Goal: Information Seeking & Learning: Learn about a topic

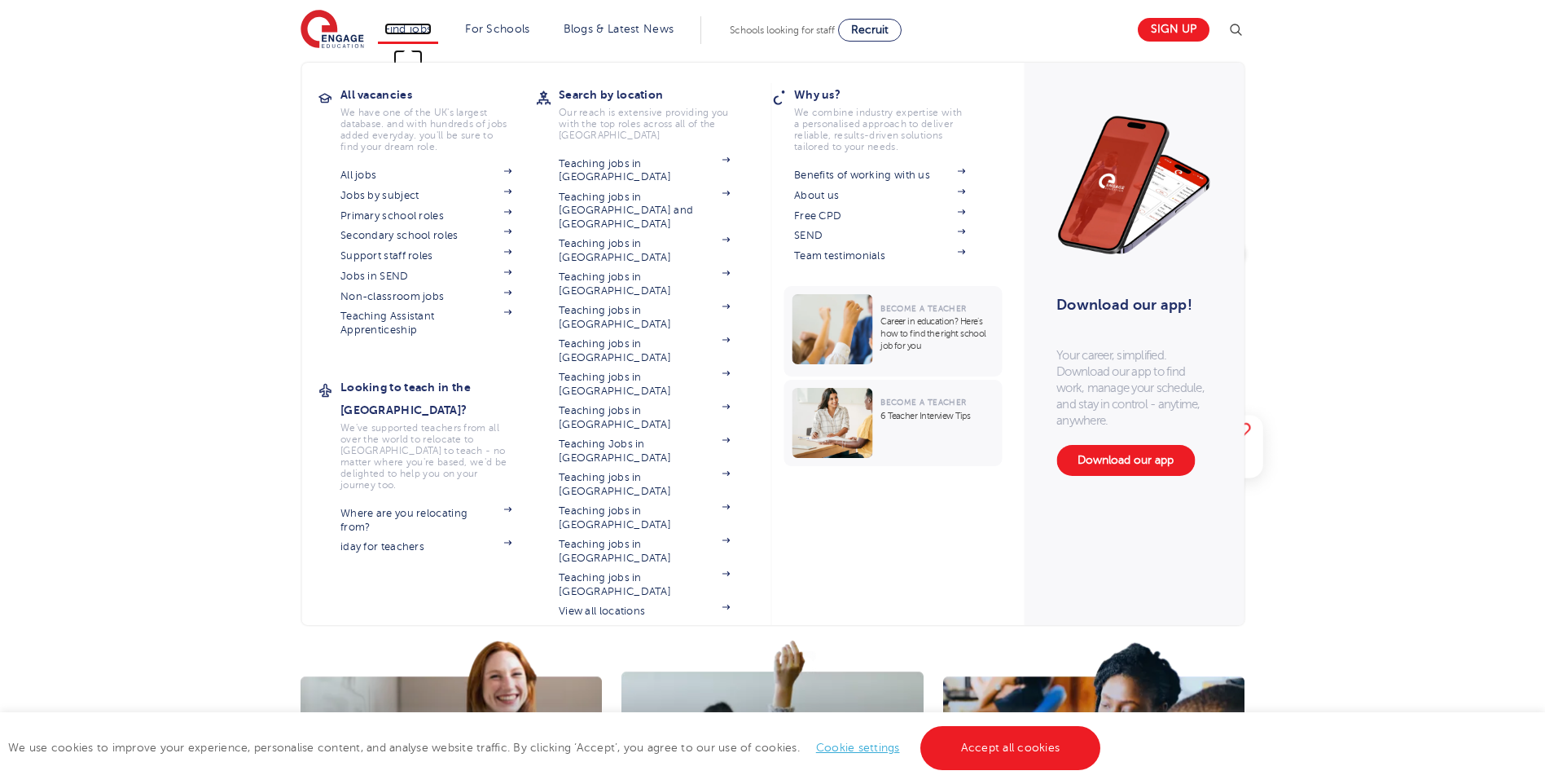
click at [410, 30] on link "Find jobs" at bounding box center [408, 29] width 48 height 12
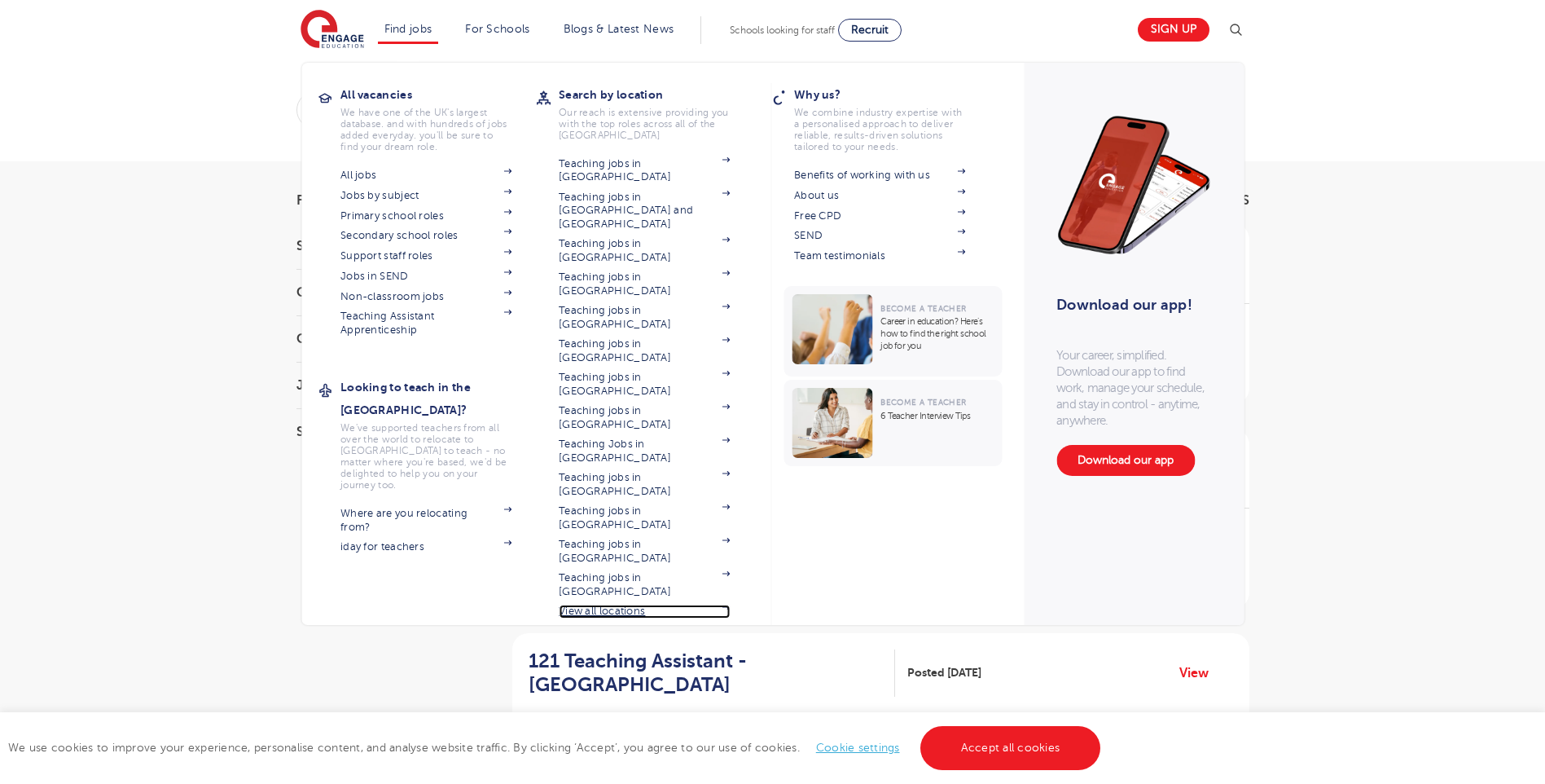
click at [599, 605] on link "View all locations" at bounding box center [644, 611] width 171 height 13
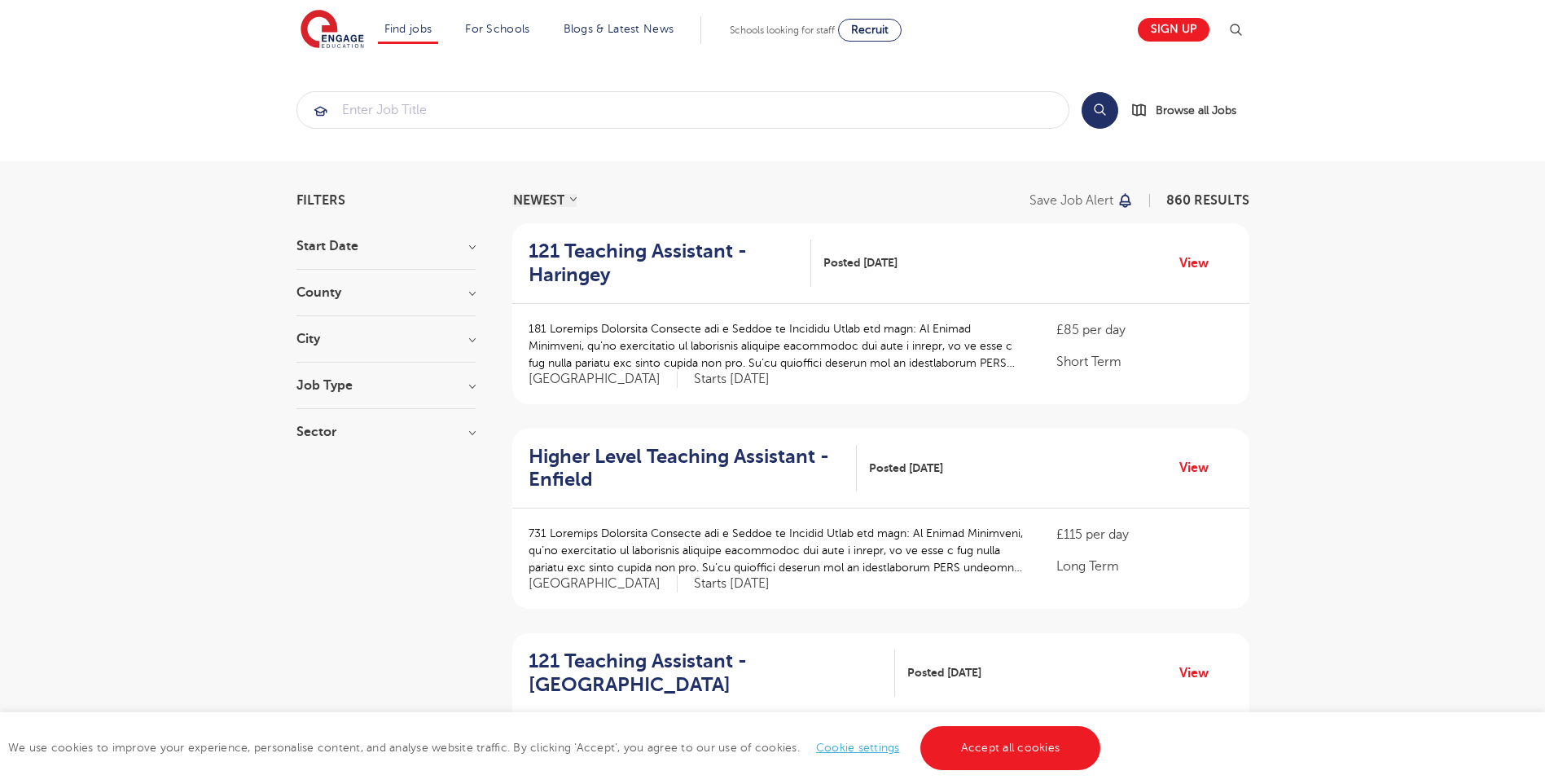
click at [353, 302] on div "County London 629 Hertfordshire 141 Leeds 32 Kirklees 15 East Sussex 13 Show mo…" at bounding box center [385, 300] width 179 height 30
click at [416, 286] on h3 "County" at bounding box center [385, 292] width 179 height 13
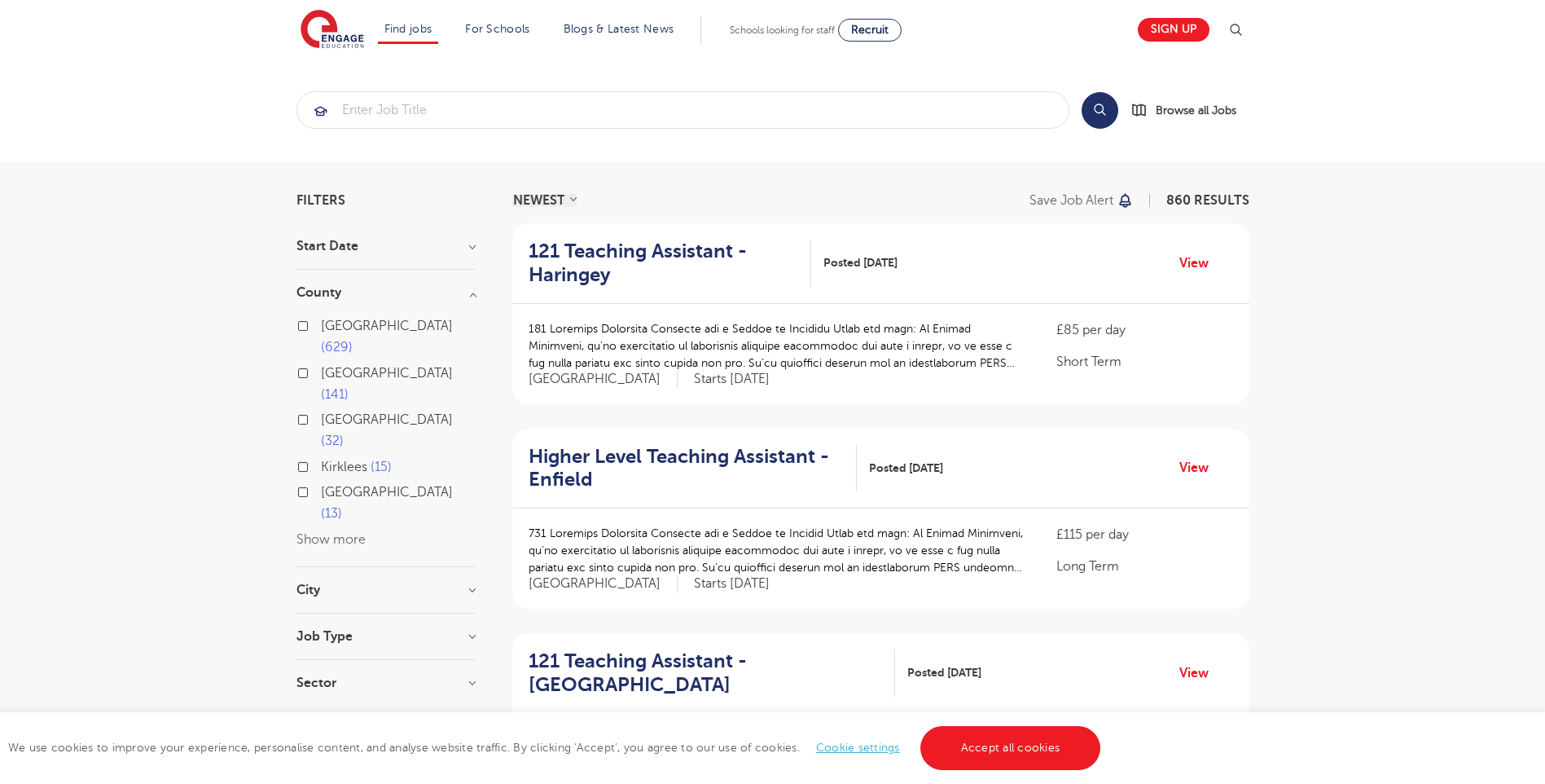
click at [340, 366] on span "Hertfordshire" at bounding box center [387, 373] width 132 height 14
click at [332, 366] on input "Hertfordshire 141" at bounding box center [326, 371] width 11 height 11
checkbox input "true"
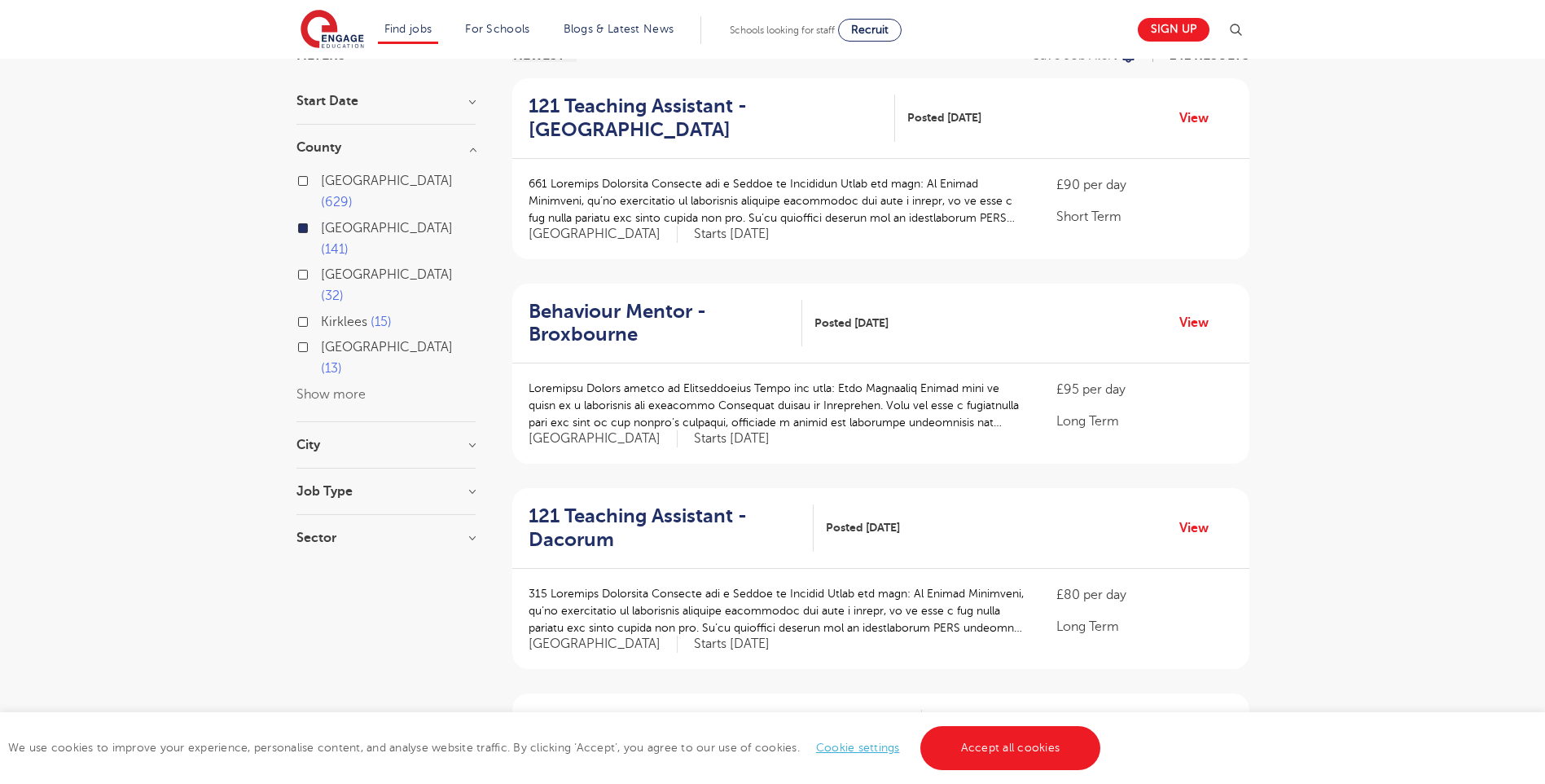
scroll to position [244, 0]
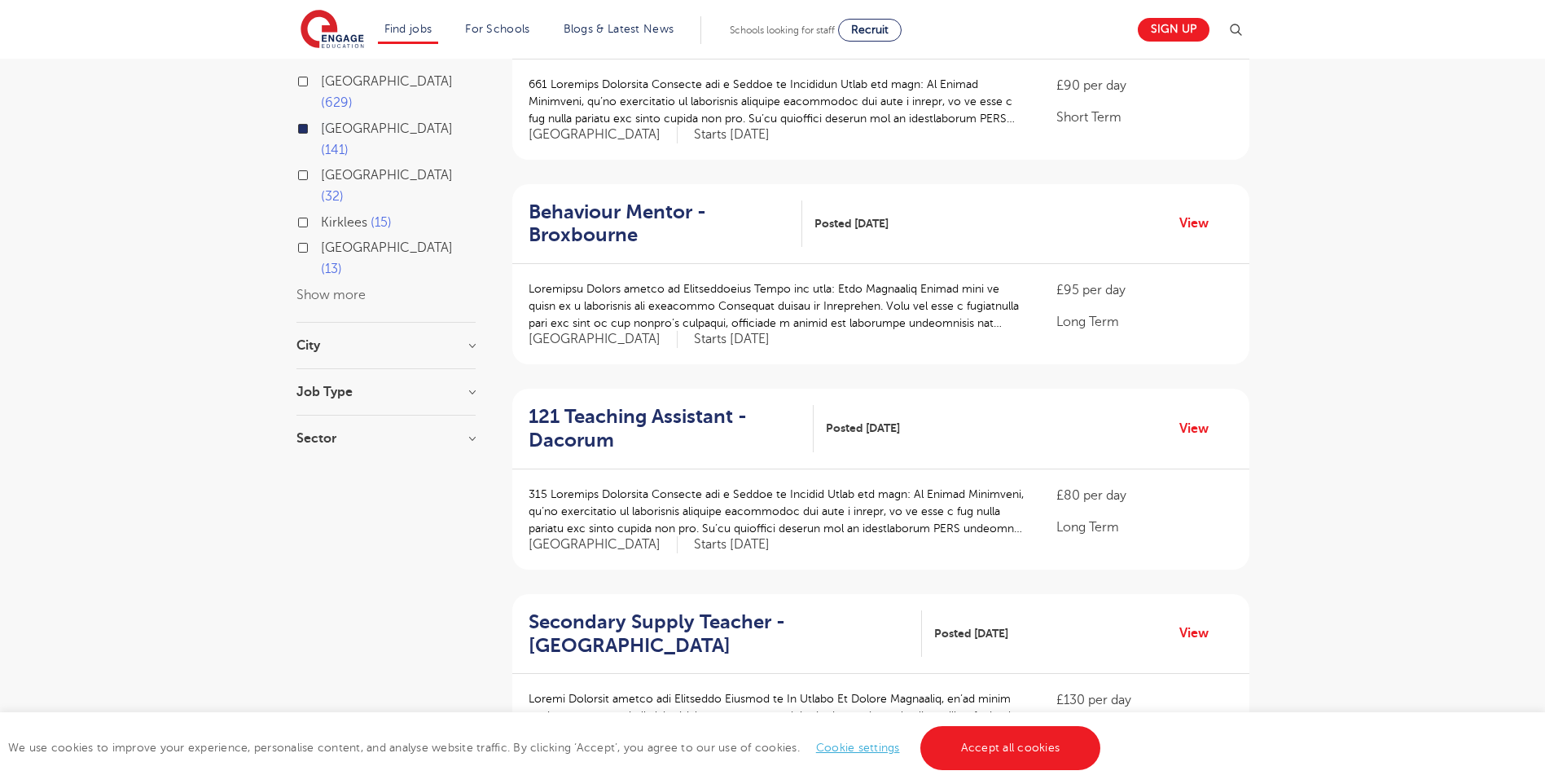
click at [409, 385] on h3 "Job Type" at bounding box center [385, 392] width 179 height 13
click at [473, 385] on h3 "Job Type" at bounding box center [385, 392] width 179 height 13
click at [474, 339] on h3 "City" at bounding box center [385, 346] width 179 height 13
click at [321, 419] on label "Dacorum 29" at bounding box center [362, 429] width 83 height 21
click at [321, 422] on input "Dacorum 29" at bounding box center [326, 427] width 11 height 11
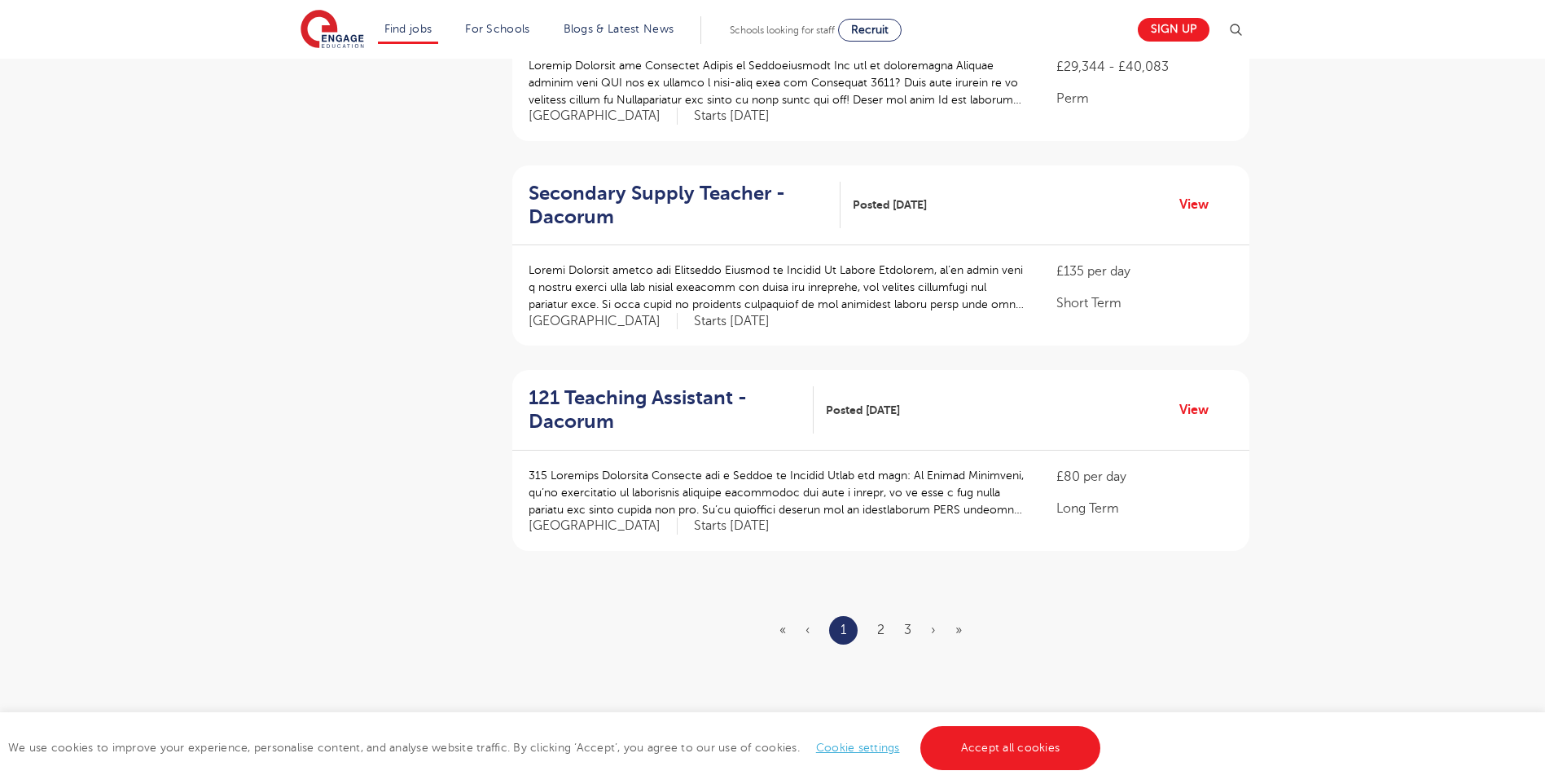
scroll to position [1711, 0]
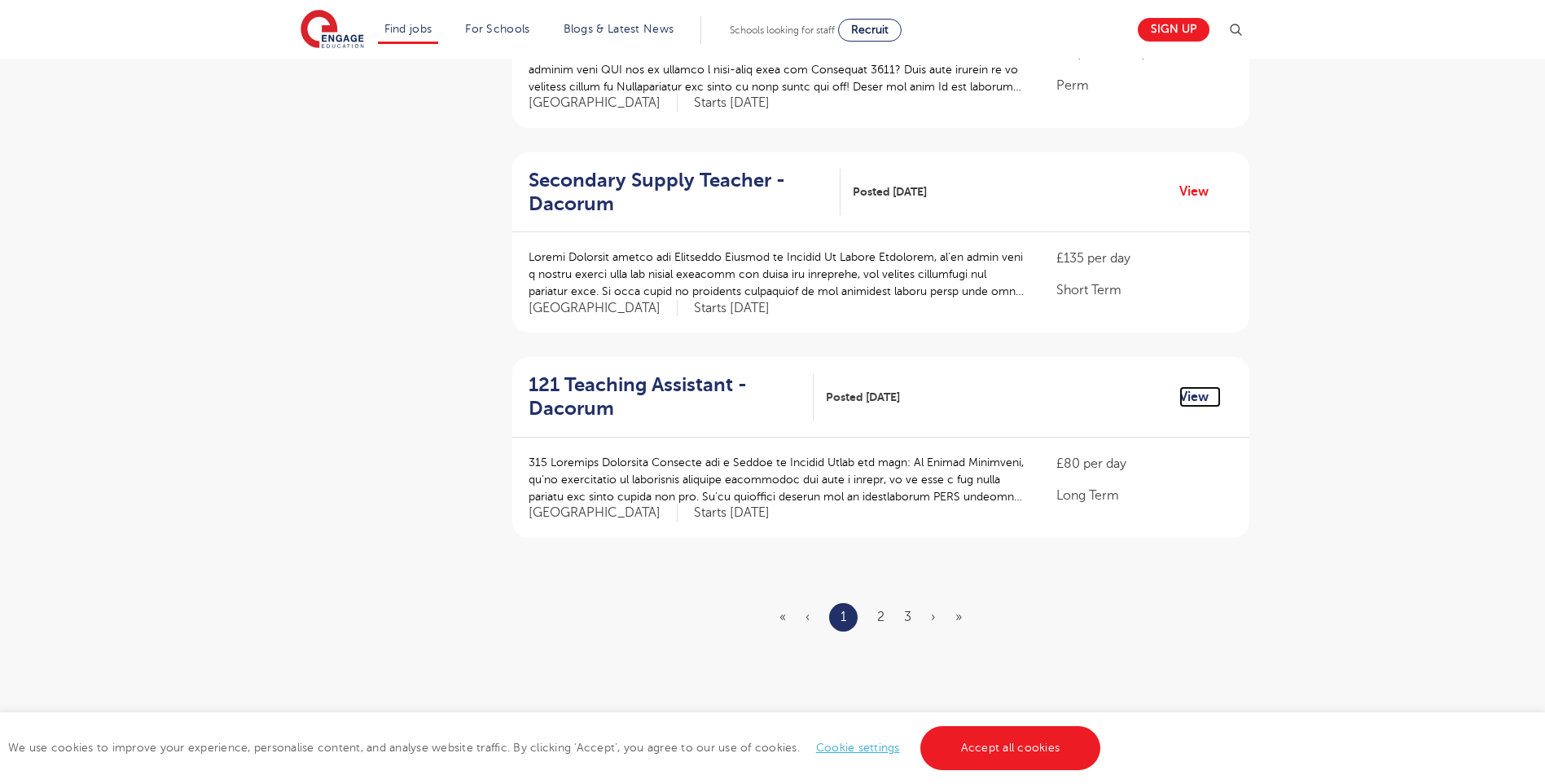
click at [1190, 404] on link "View" at bounding box center [1200, 397] width 41 height 21
click at [880, 619] on link "2" at bounding box center [881, 616] width 8 height 14
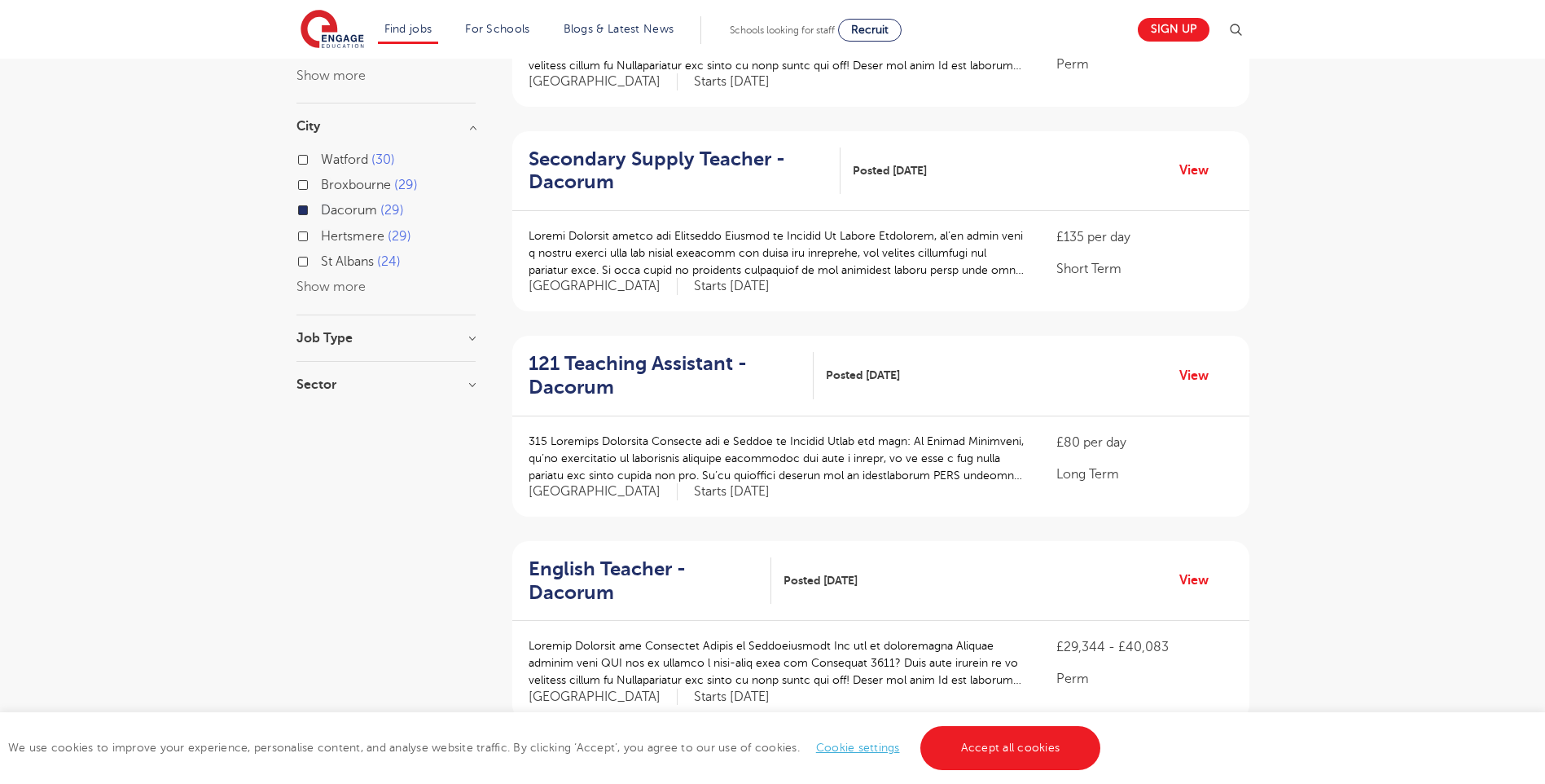
scroll to position [326, 0]
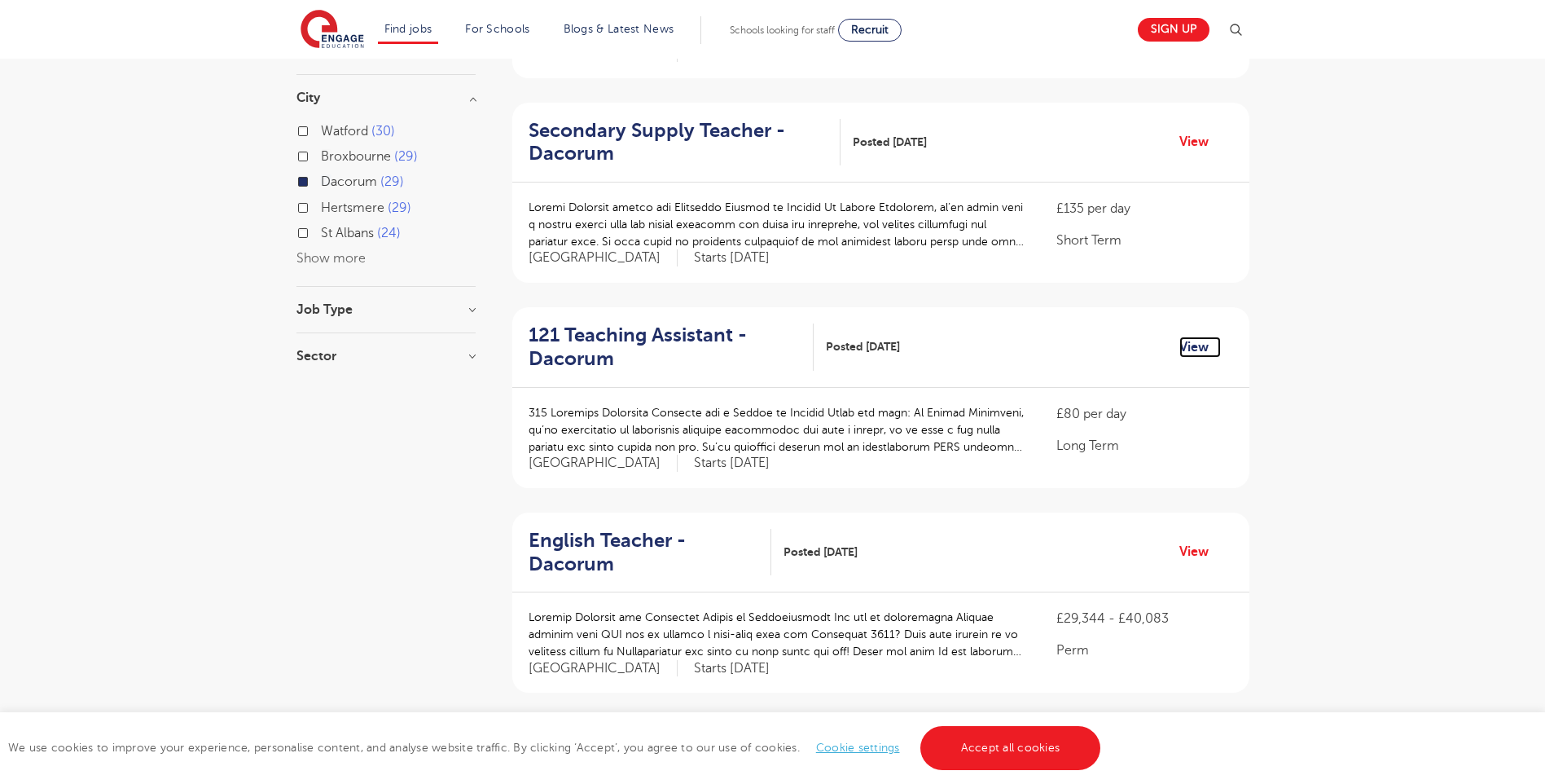
click at [1190, 345] on link "View" at bounding box center [1200, 347] width 41 height 21
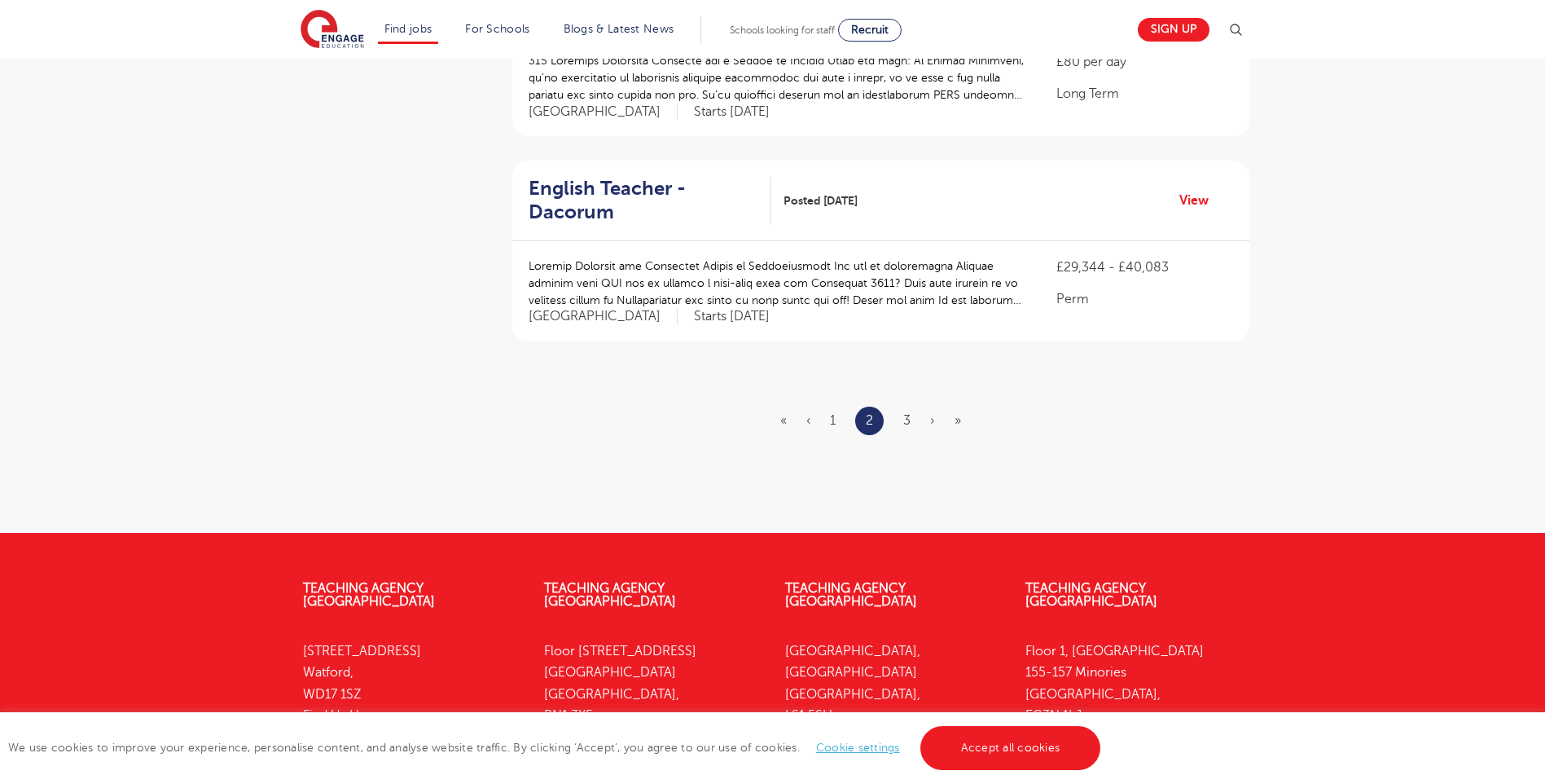
scroll to position [1955, 0]
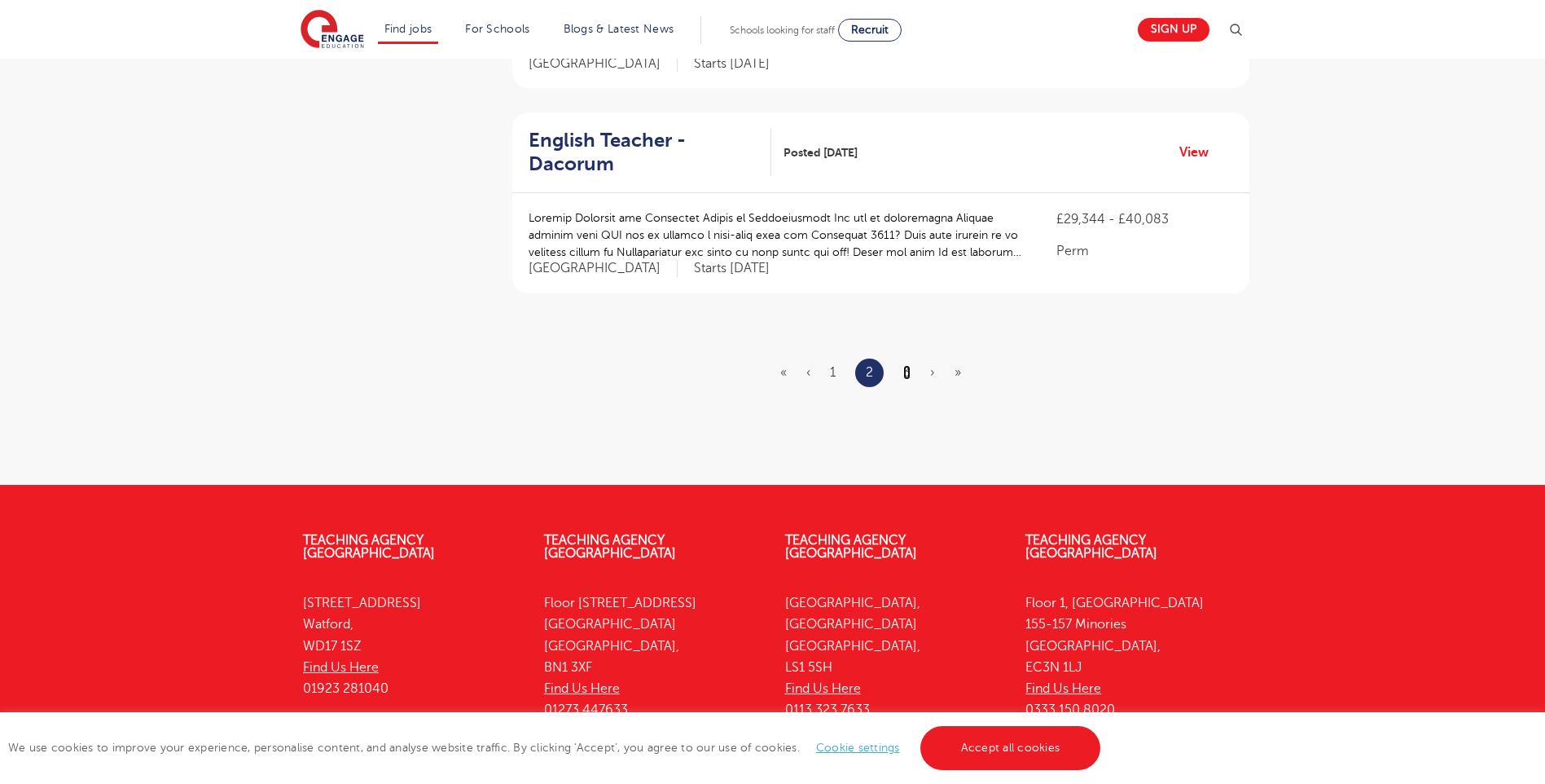
click at [910, 372] on link "3" at bounding box center [907, 372] width 8 height 14
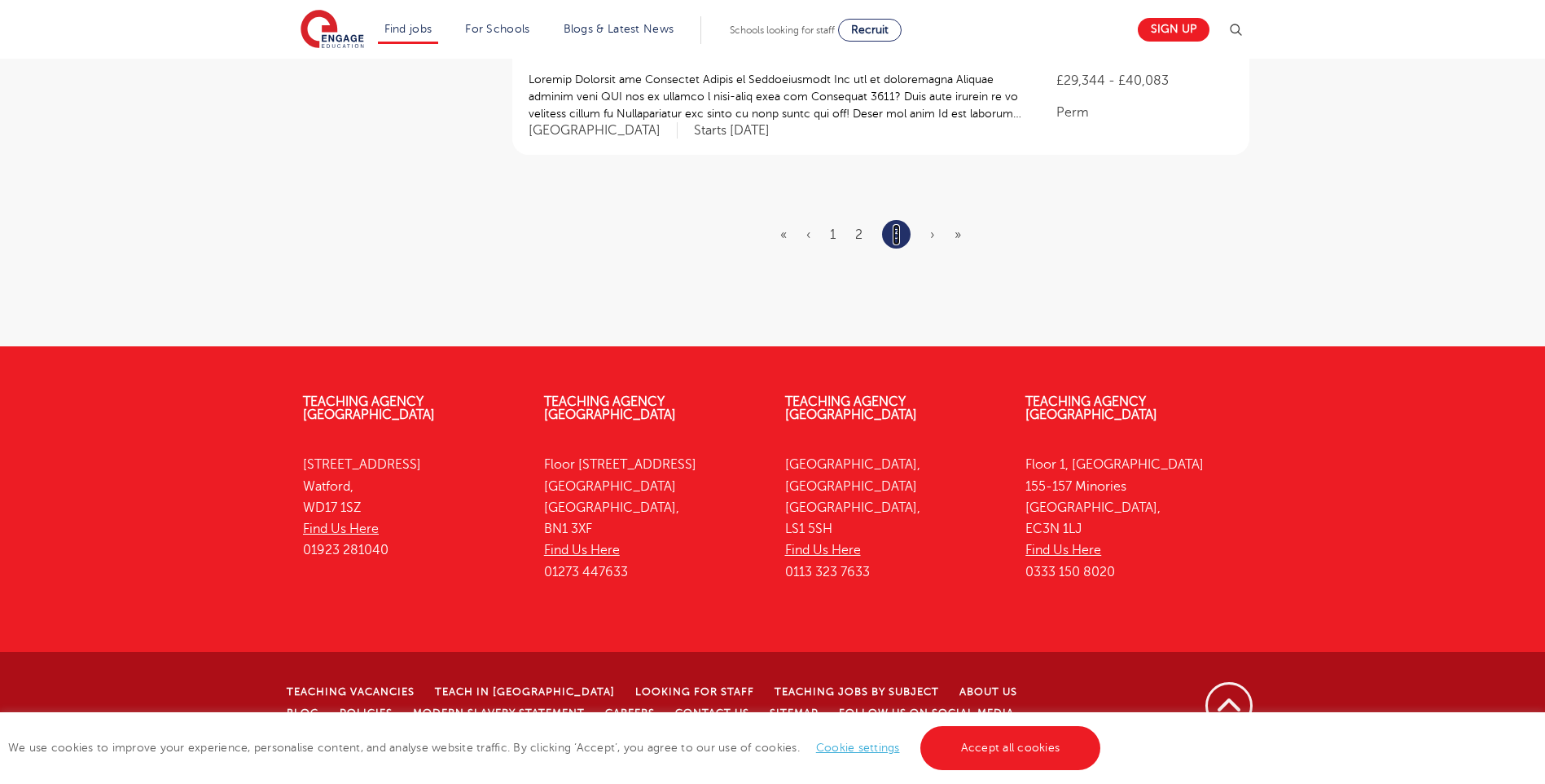
scroll to position [0, 0]
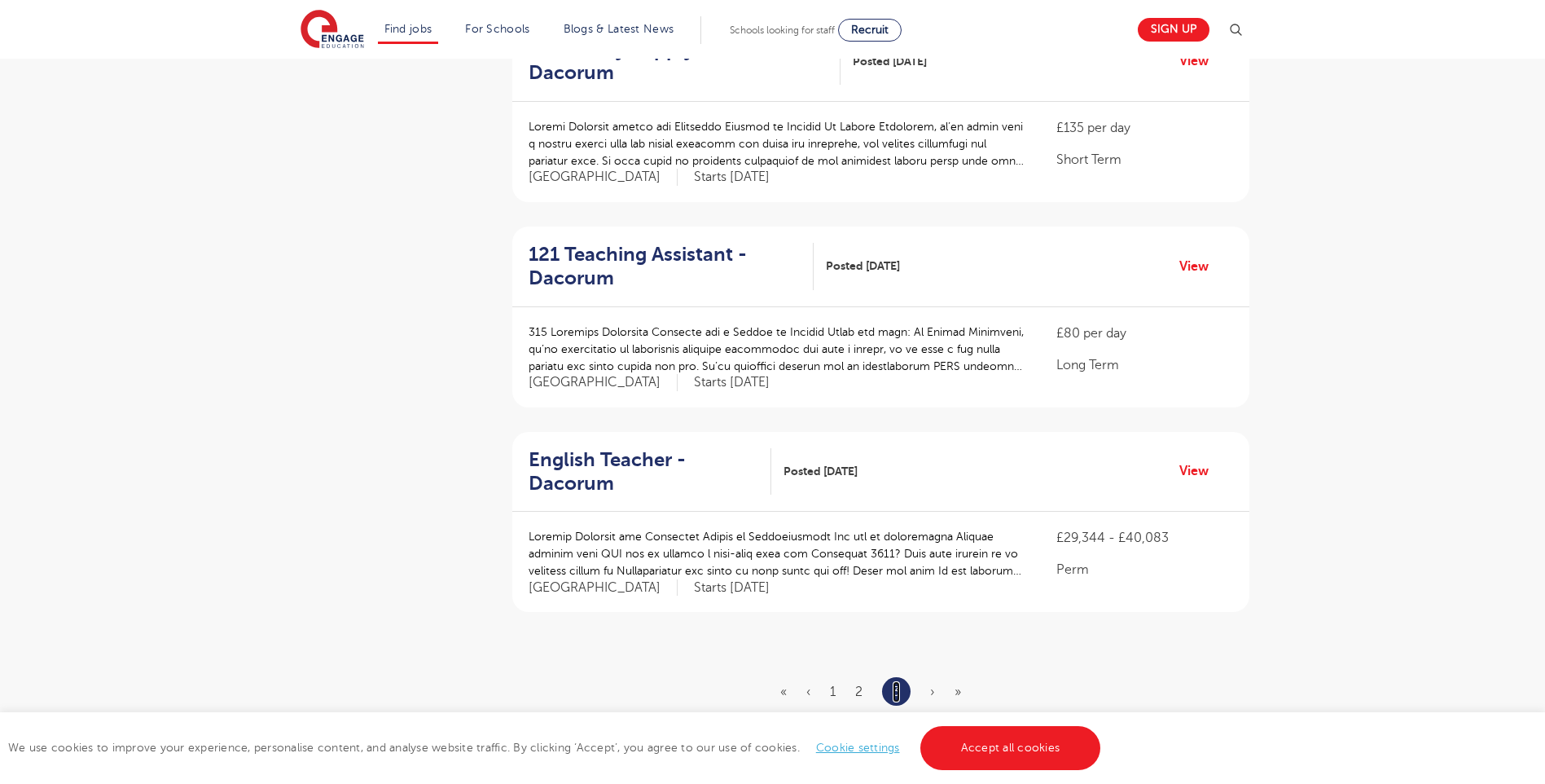
scroll to position [1548, 0]
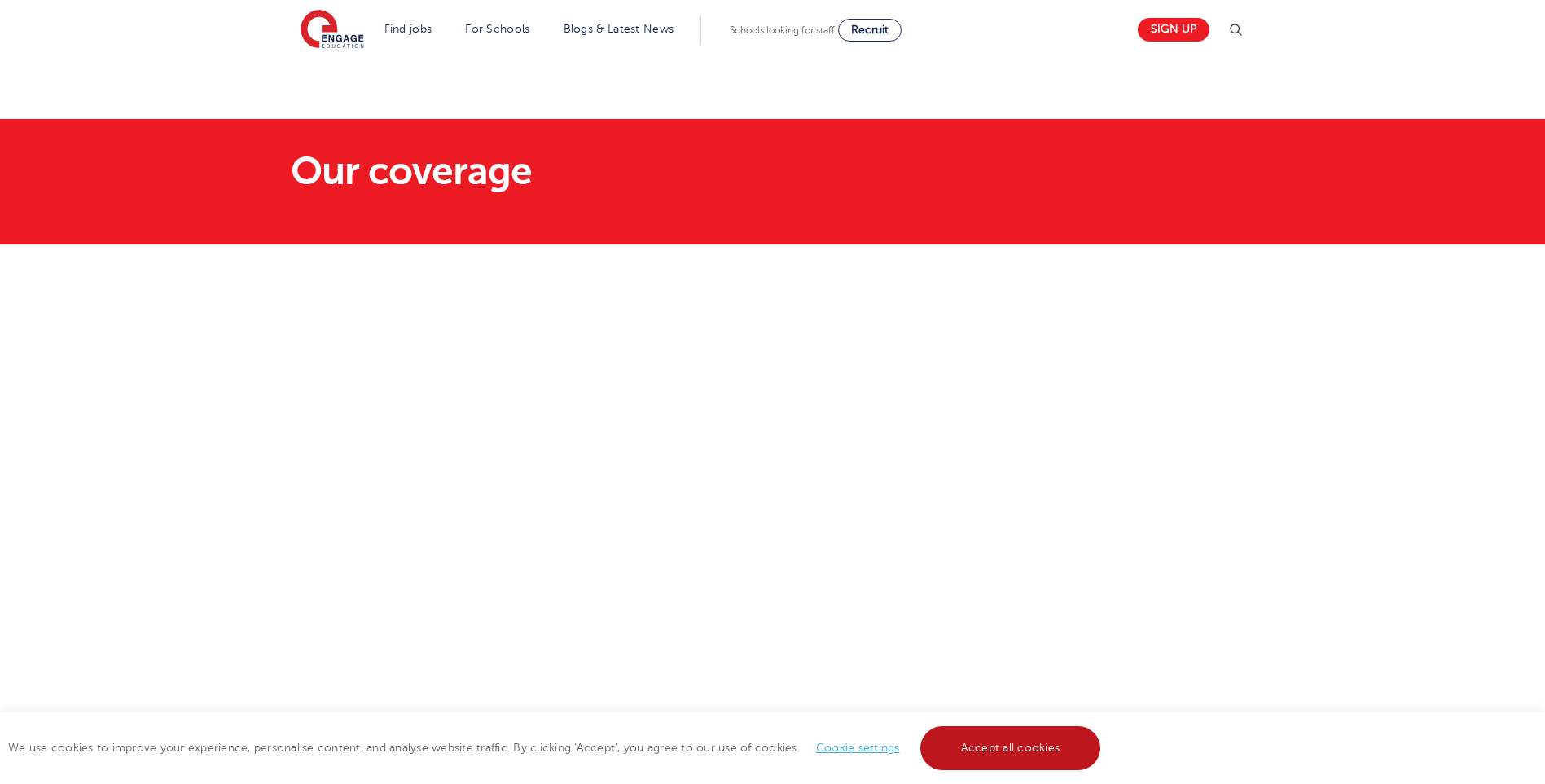
click at [1028, 736] on link "Accept all cookies" at bounding box center [1010, 748] width 181 height 44
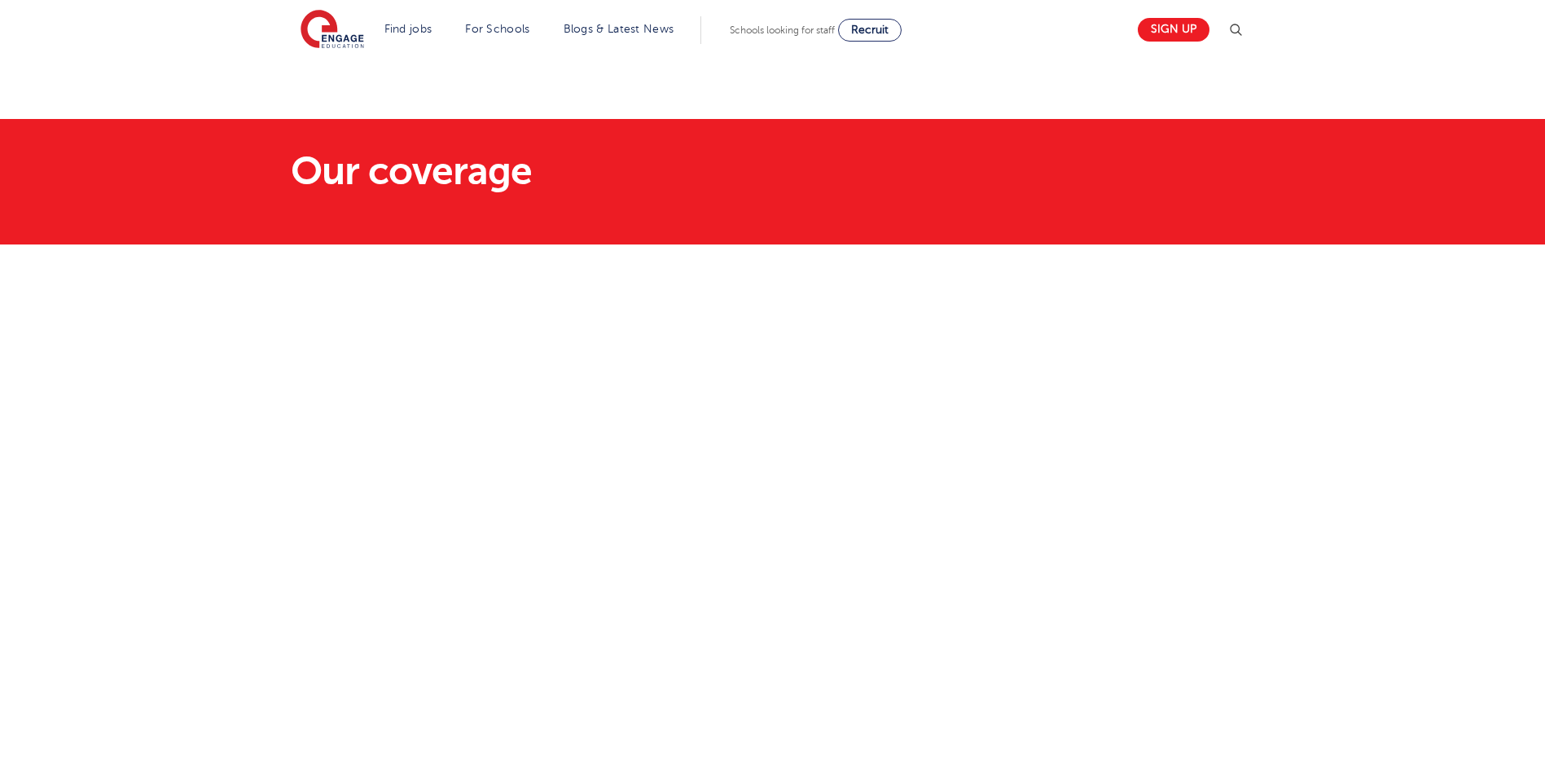
click at [1245, 26] on img at bounding box center [1235, 30] width 19 height 19
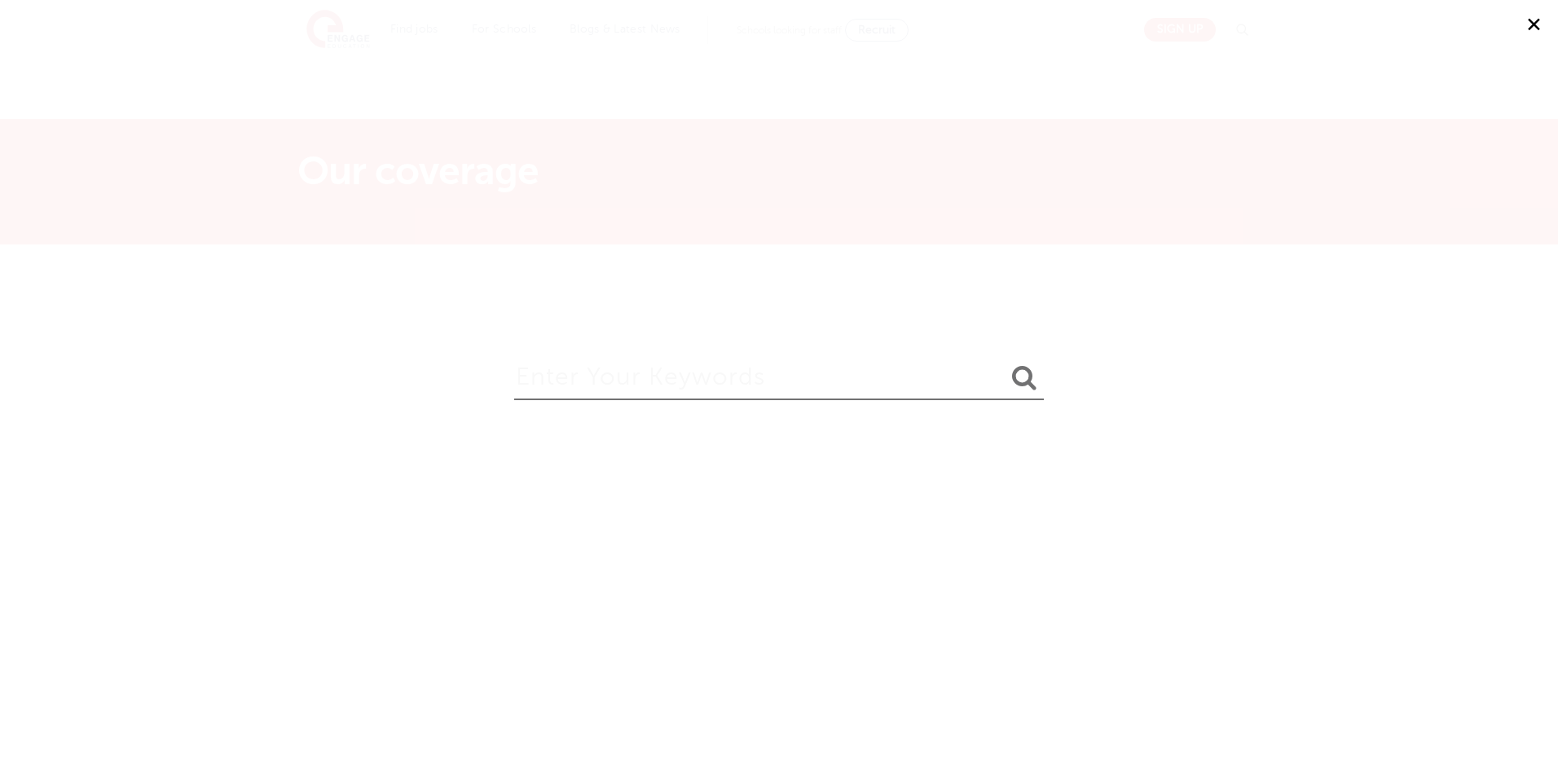
click at [686, 384] on input "search" at bounding box center [779, 373] width 529 height 53
click at [244, 46] on div "✕" at bounding box center [779, 392] width 1558 height 784
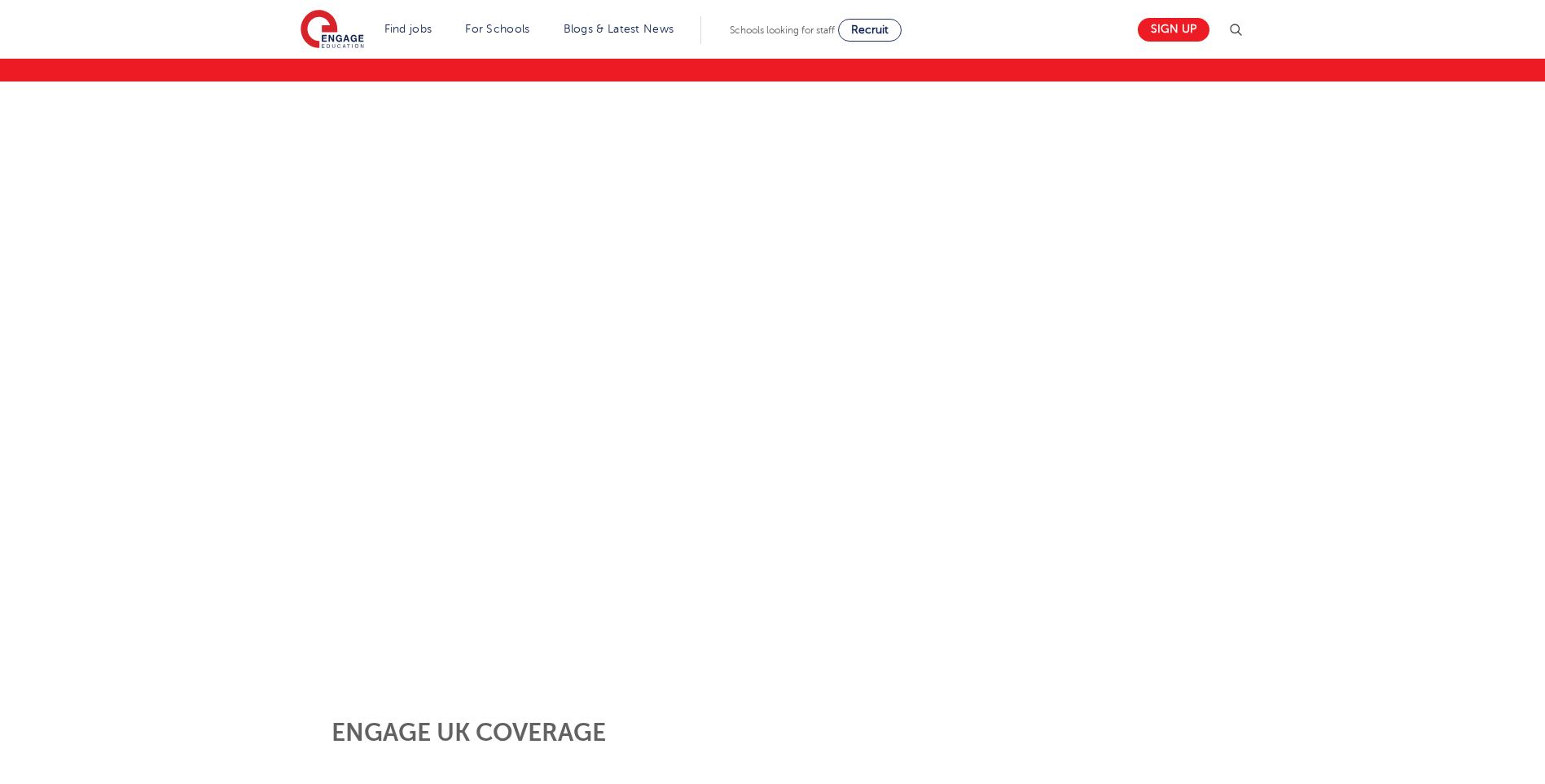
scroll to position [407, 0]
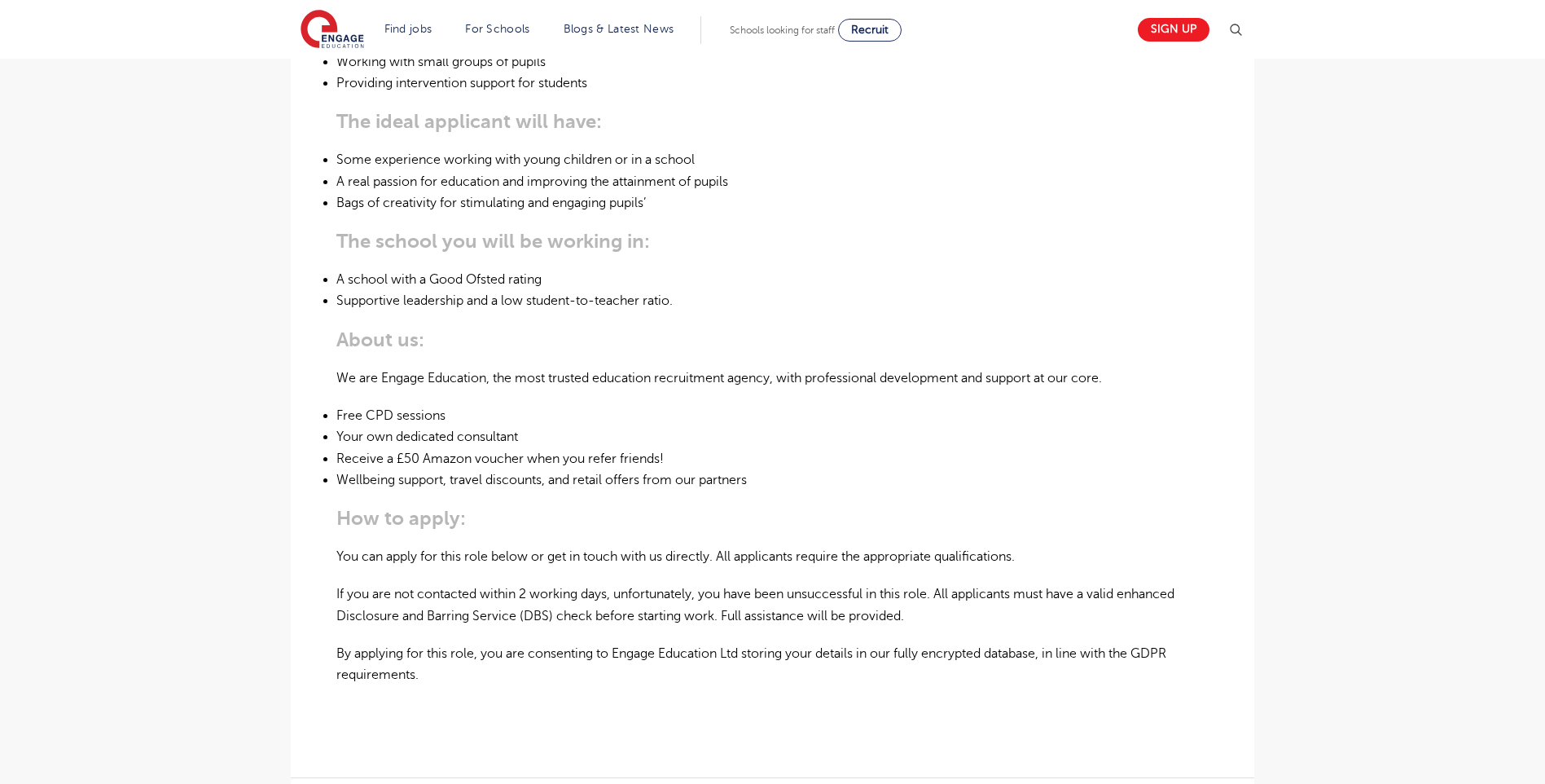
scroll to position [733, 0]
